Goal: Navigation & Orientation: Find specific page/section

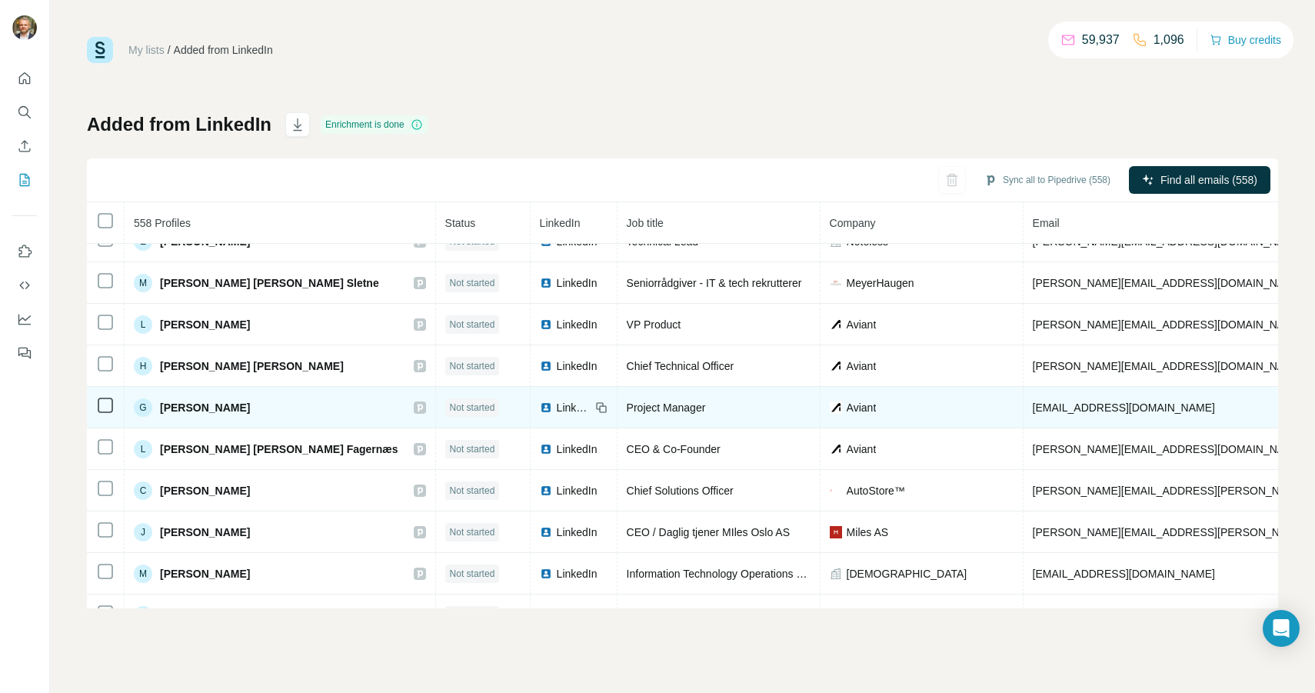
scroll to position [59, 0]
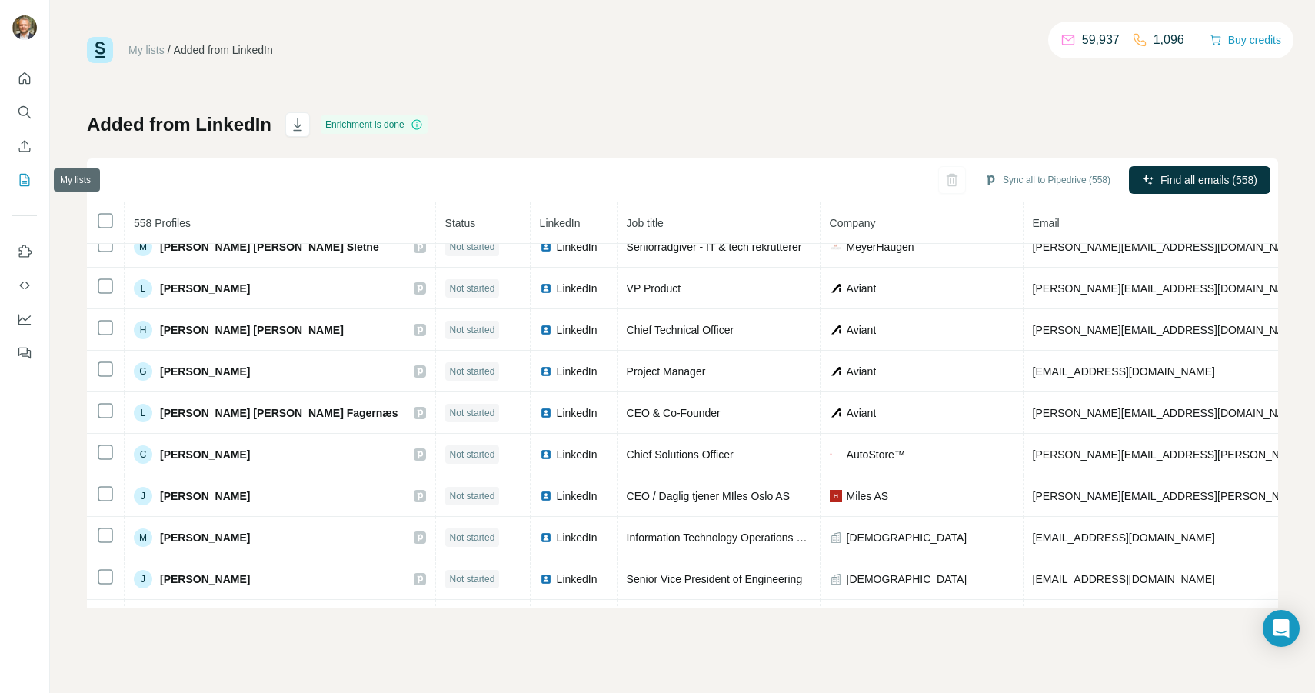
click at [25, 179] on icon "My lists" at bounding box center [24, 179] width 15 height 15
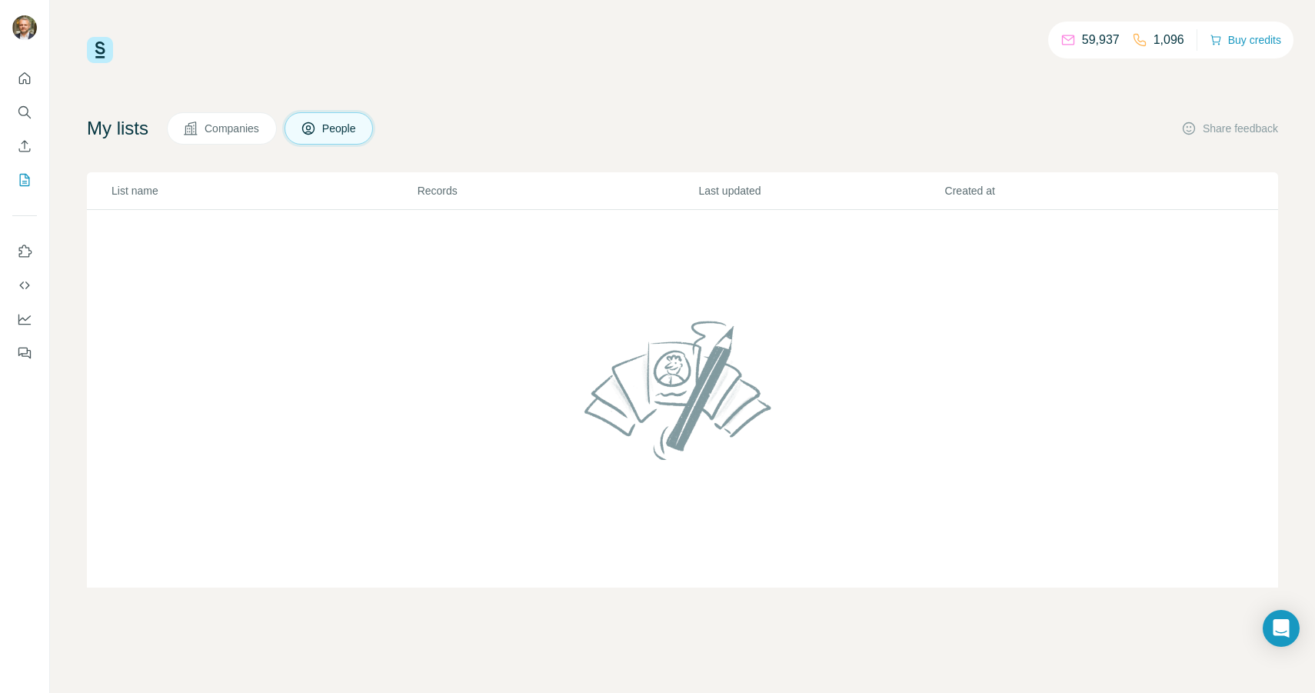
click at [333, 124] on span "People" at bounding box center [339, 128] width 35 height 15
click at [238, 125] on span "Companies" at bounding box center [233, 128] width 56 height 15
click at [358, 134] on span "People" at bounding box center [339, 128] width 35 height 15
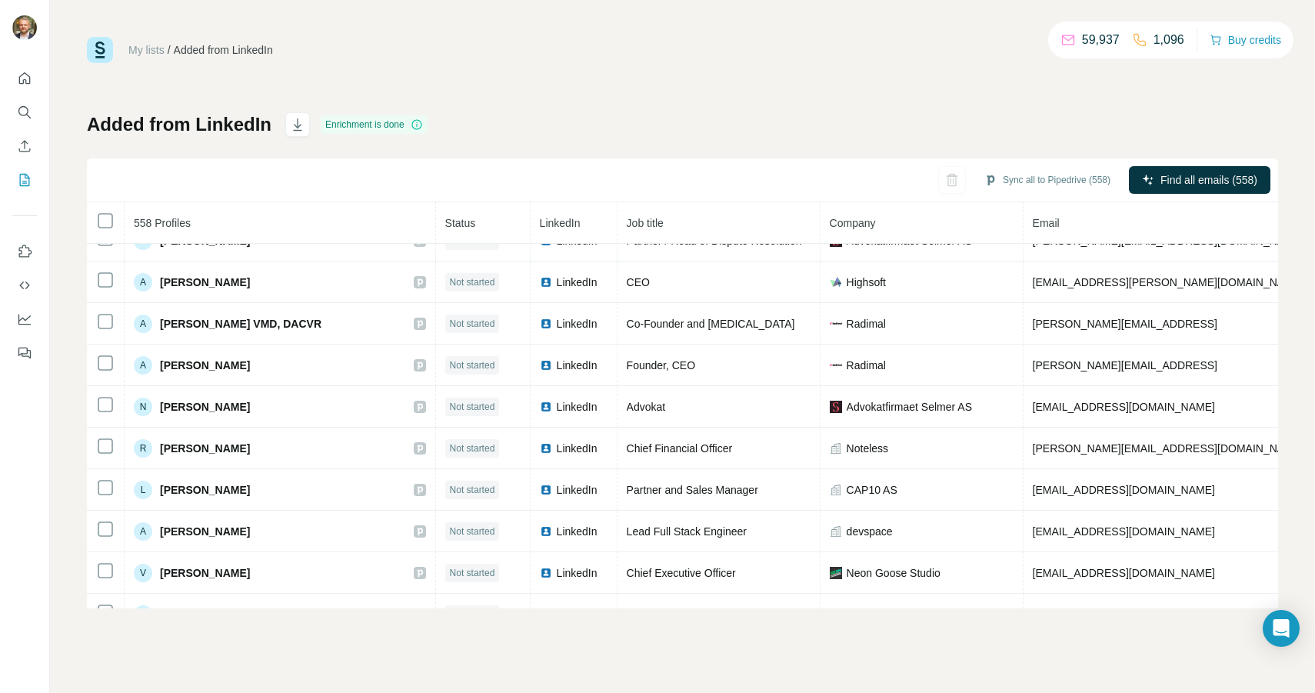
scroll to position [890, 0]
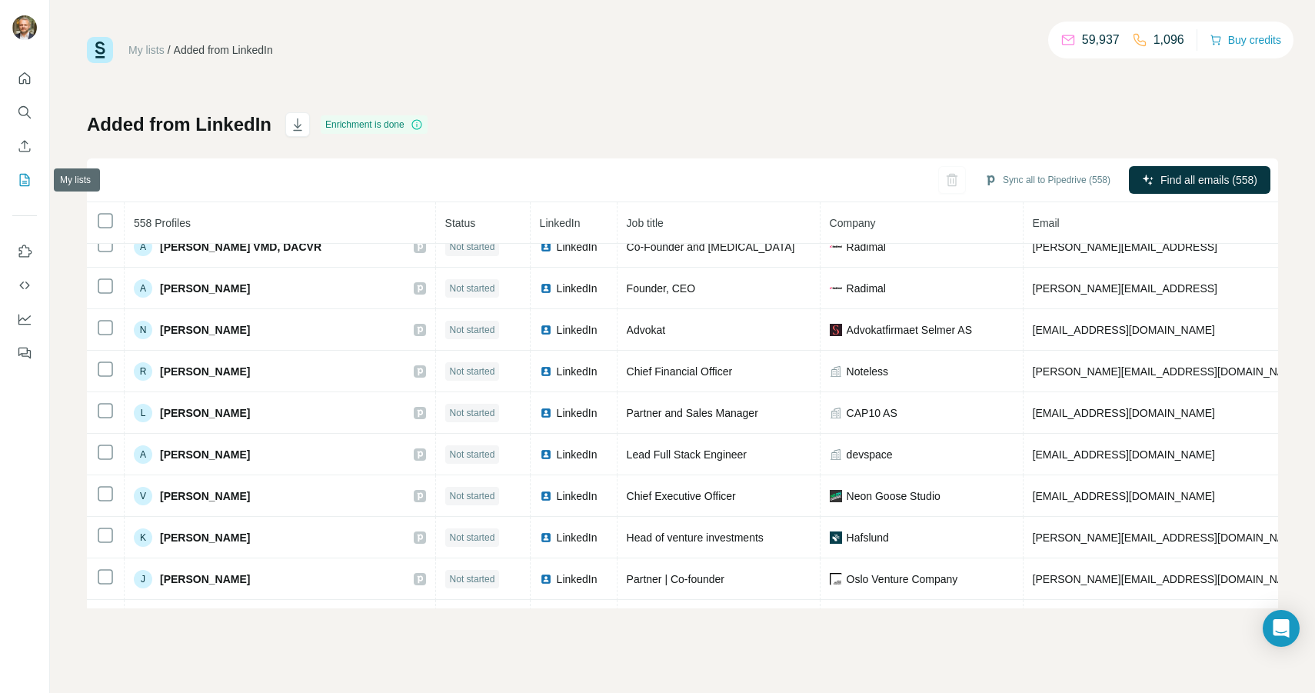
click at [22, 179] on icon "My lists" at bounding box center [24, 179] width 15 height 15
